Goal: Find specific page/section: Find specific page/section

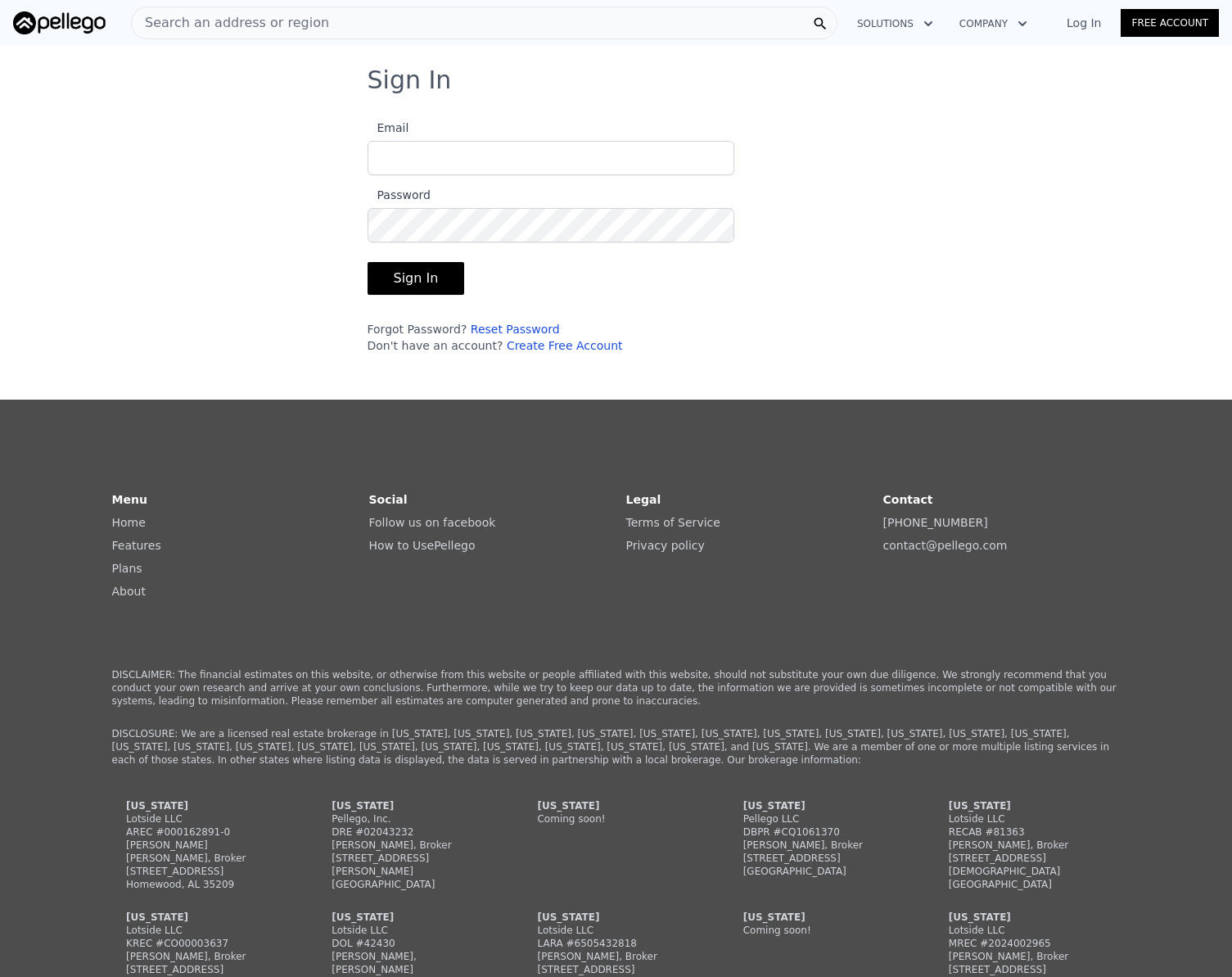
type input "[EMAIL_ADDRESS][DOMAIN_NAME]"
click at [415, 277] on button "Sign In" at bounding box center [416, 278] width 97 height 33
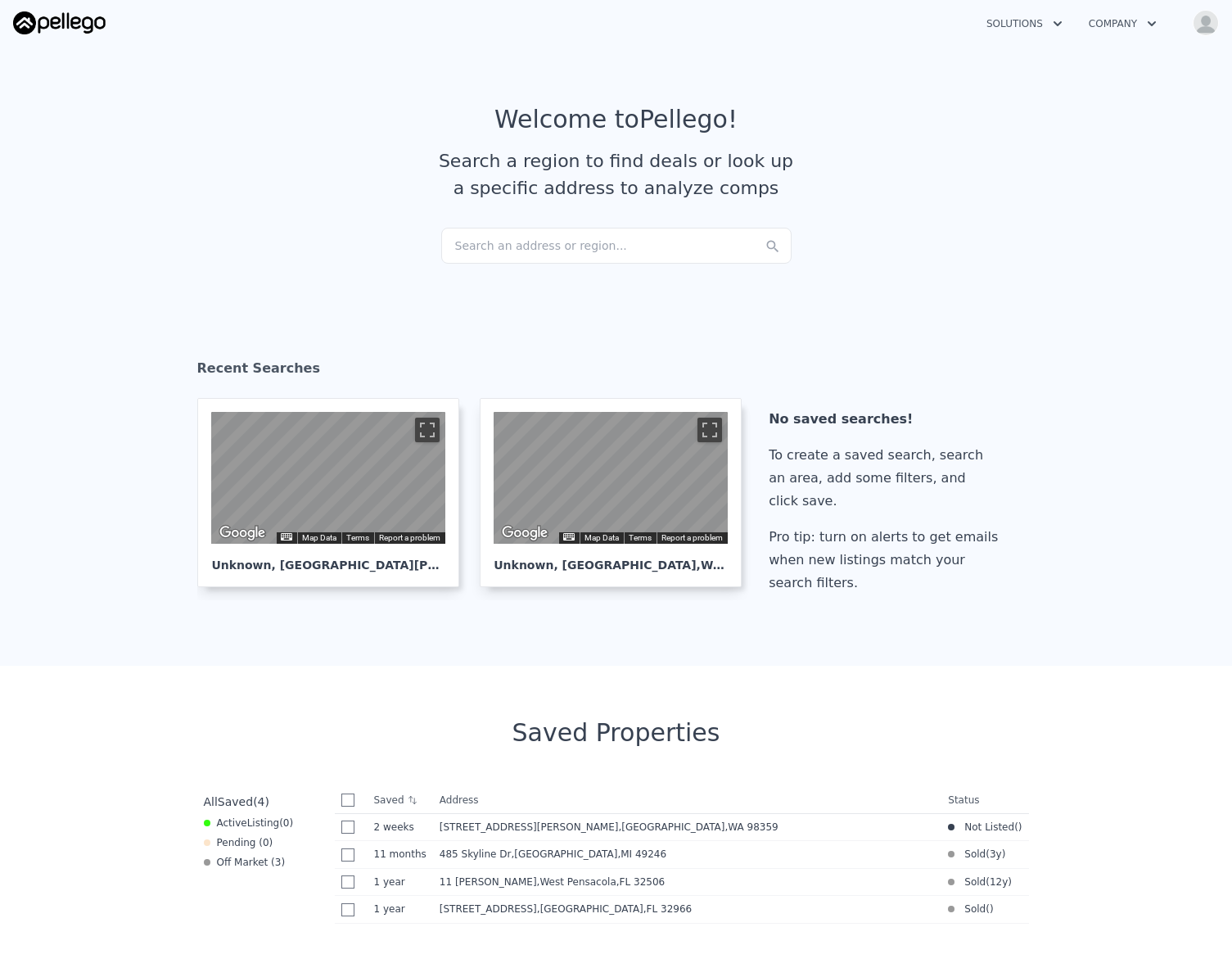
click at [479, 233] on div "Search an address or region..." at bounding box center [616, 245] width 350 height 36
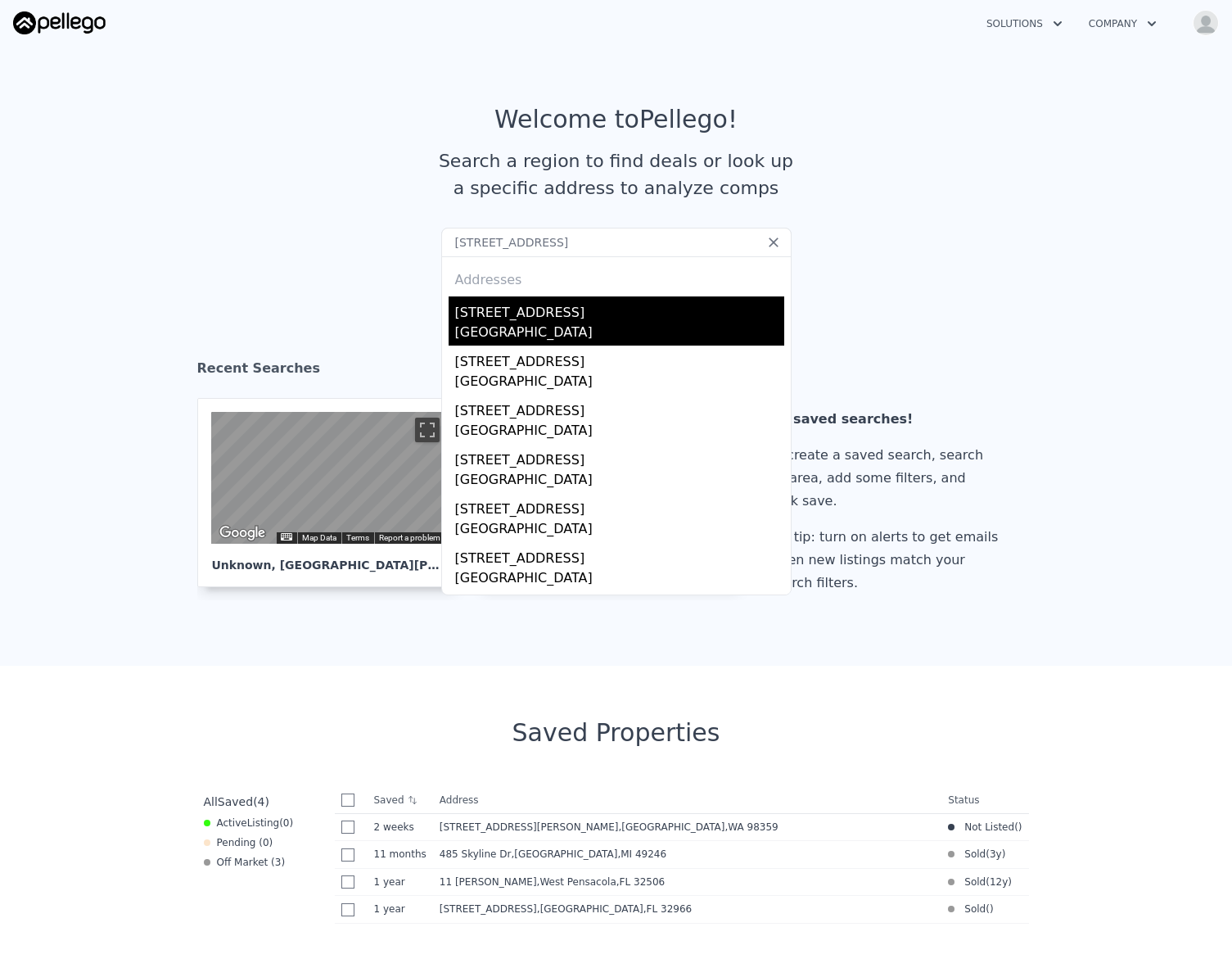
type input "[STREET_ADDRESS]"
click at [514, 330] on div "[GEOGRAPHIC_DATA]" at bounding box center [619, 334] width 329 height 23
